Goal: Find specific page/section: Find specific page/section

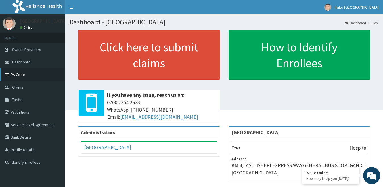
click at [19, 71] on link "PA Code" at bounding box center [32, 74] width 65 height 12
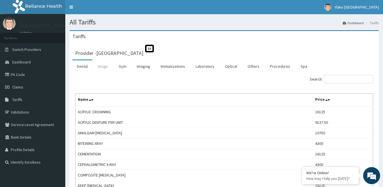
click at [105, 67] on link "Drugs" at bounding box center [103, 66] width 19 height 12
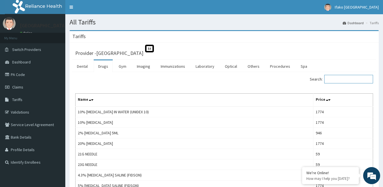
click at [333, 78] on input "Search:" at bounding box center [348, 79] width 49 height 9
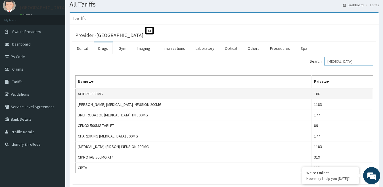
scroll to position [18, 0]
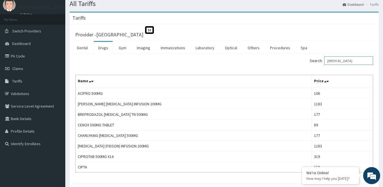
type input "[MEDICAL_DATA]"
